Goal: Check status: Check status

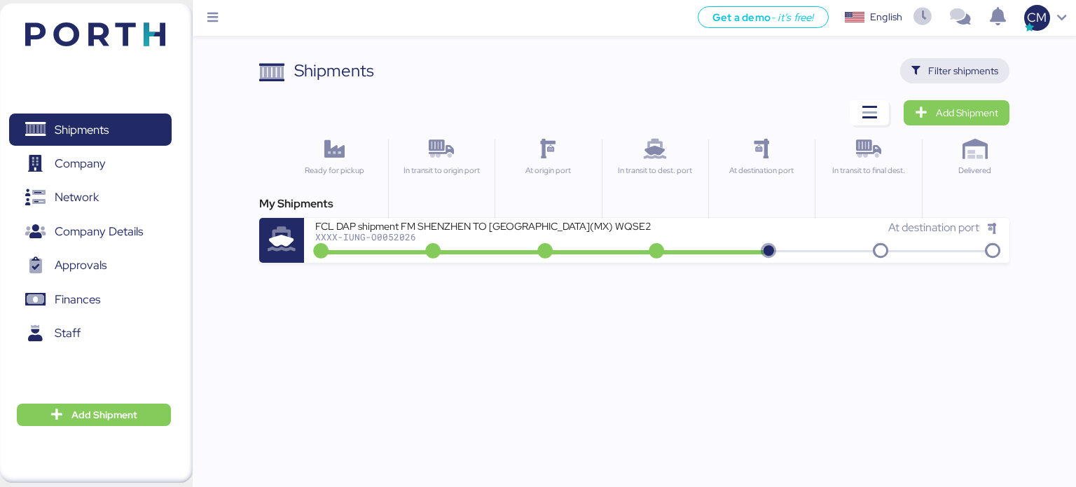
click at [947, 64] on span "Filter shipments" at bounding box center [963, 70] width 70 height 17
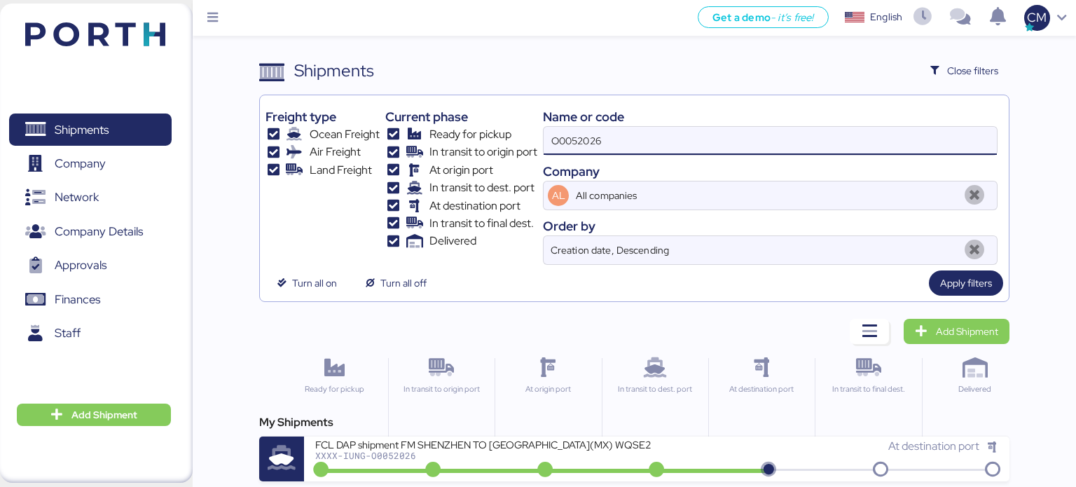
click at [628, 144] on input "O0052026" at bounding box center [769, 141] width 453 height 28
paste input "O0052023"
type input "O0052023"
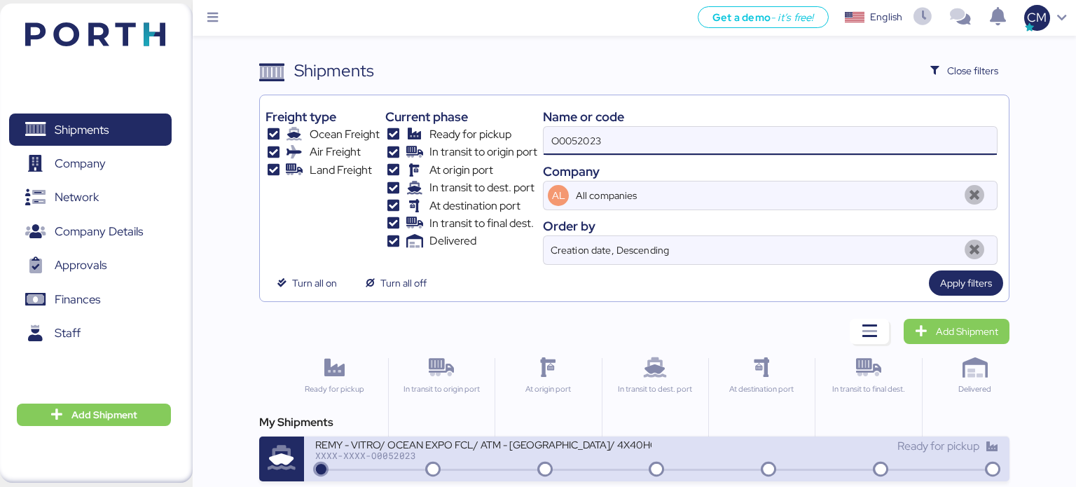
click at [470, 447] on div "REMY - VITRO/ OCEAN EXPO FCL/ ATM - [GEOGRAPHIC_DATA]/ 4X40HQ" at bounding box center [483, 444] width 336 height 12
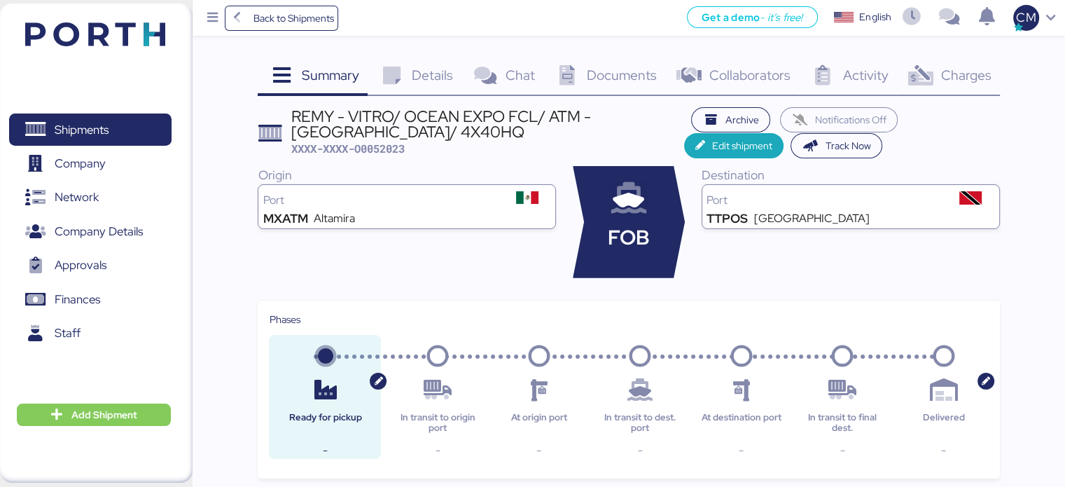
click at [919, 74] on icon at bounding box center [920, 76] width 30 height 20
